Goal: Transaction & Acquisition: Purchase product/service

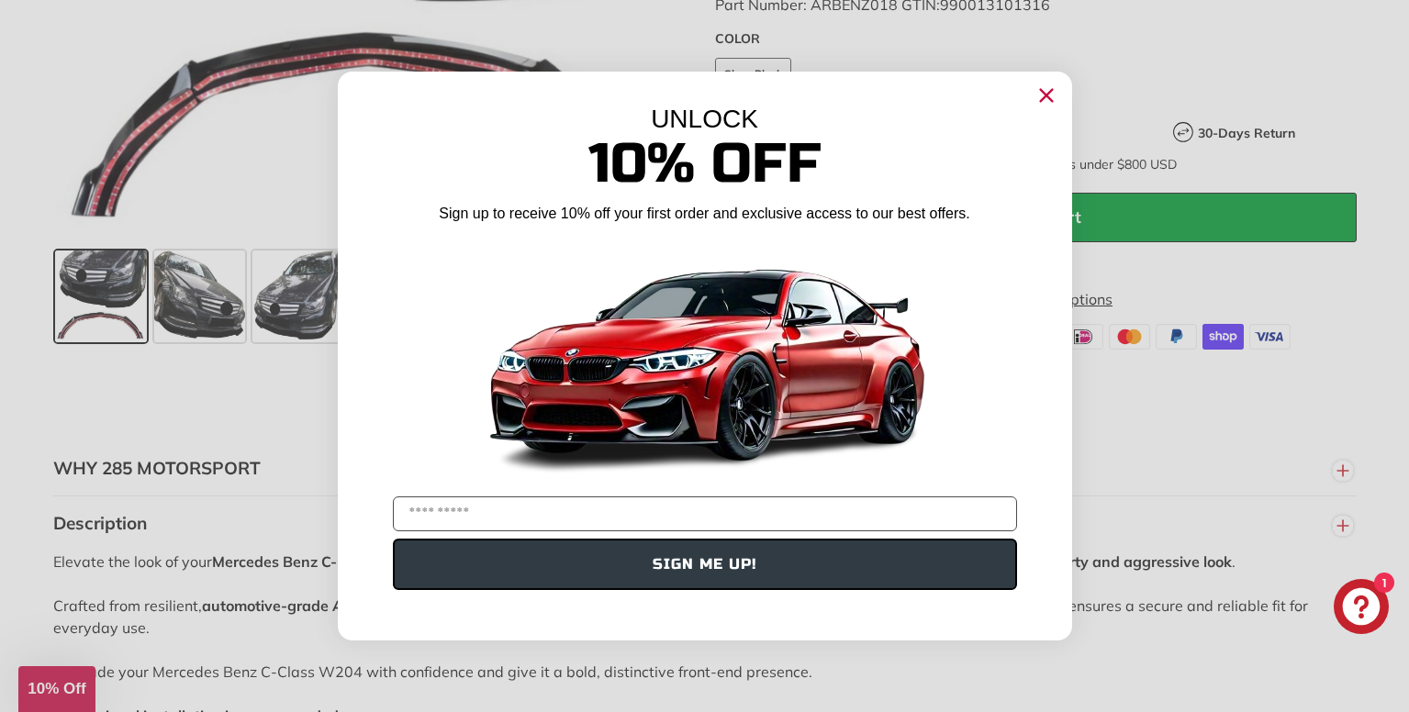
scroll to position [1425, 0]
